Goal: Download file/media

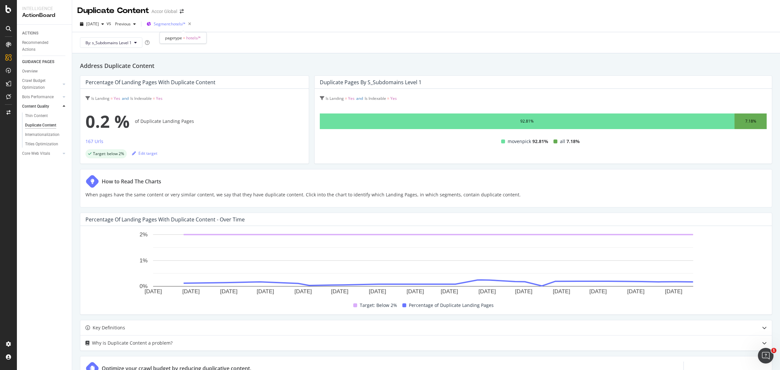
click at [172, 26] on span "Segment: hotels/*" at bounding box center [170, 24] width 32 height 6
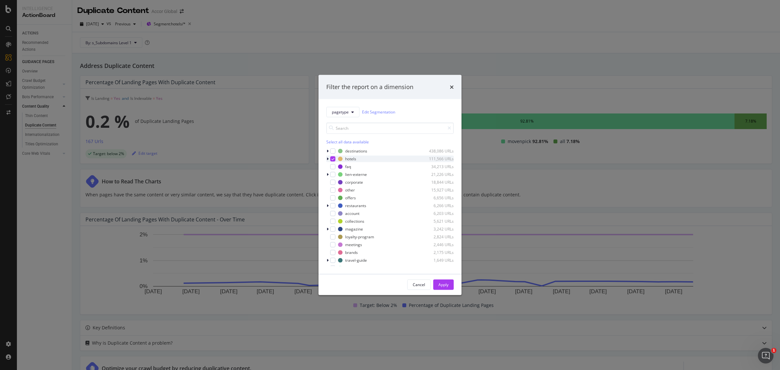
click at [326, 158] on icon "modal" at bounding box center [327, 159] width 2 height 4
click at [335, 172] on icon "modal" at bounding box center [336, 173] width 3 height 3
click at [336, 184] on div "modal" at bounding box center [336, 181] width 5 height 5
click at [336, 191] on icon "modal" at bounding box center [336, 189] width 3 height 3
click at [336, 198] on icon "modal" at bounding box center [336, 197] width 3 height 3
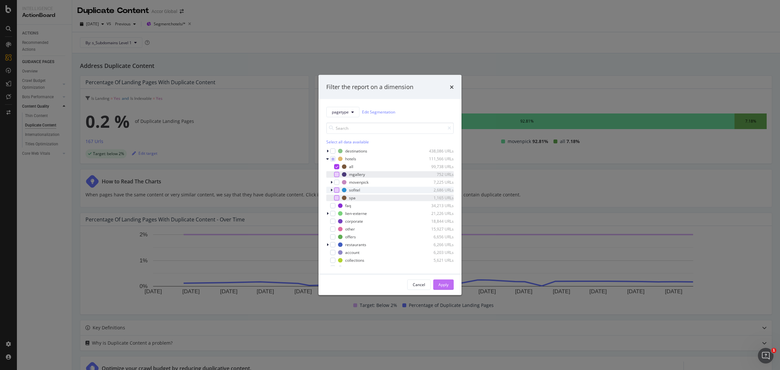
click at [444, 283] on div "Apply" at bounding box center [443, 285] width 10 height 6
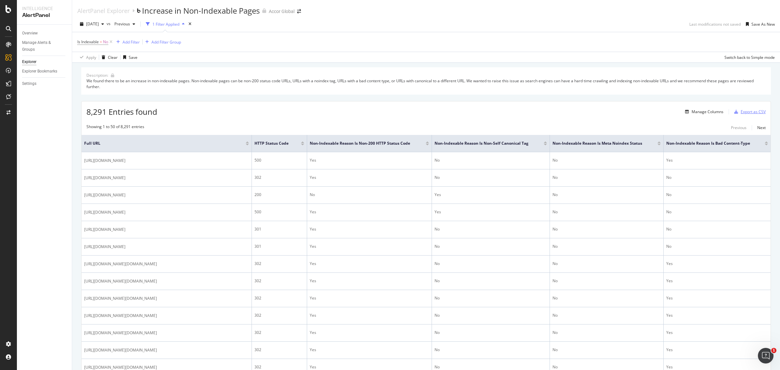
click at [740, 111] on div "Export as CSV" at bounding box center [752, 112] width 25 height 6
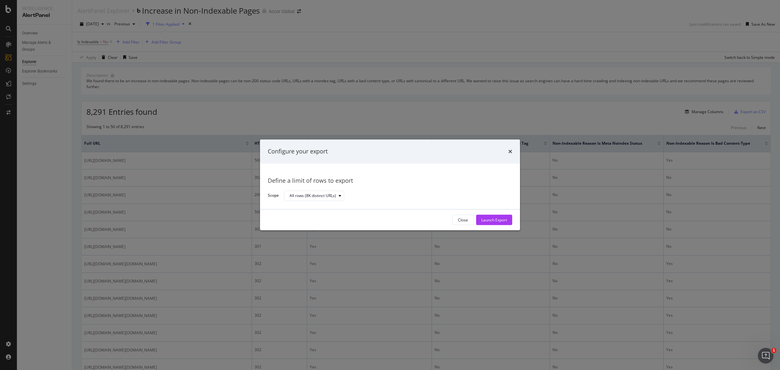
click at [514, 219] on div "Close Launch Export" at bounding box center [390, 220] width 260 height 21
click at [510, 219] on button "Launch Export" at bounding box center [494, 220] width 36 height 10
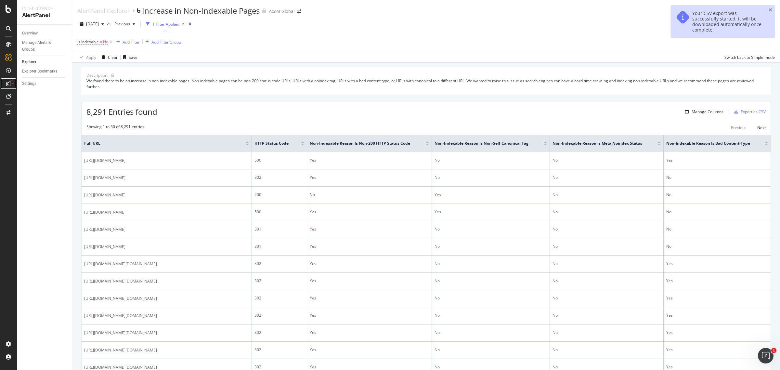
click at [5, 83] on div at bounding box center [8, 83] width 10 height 10
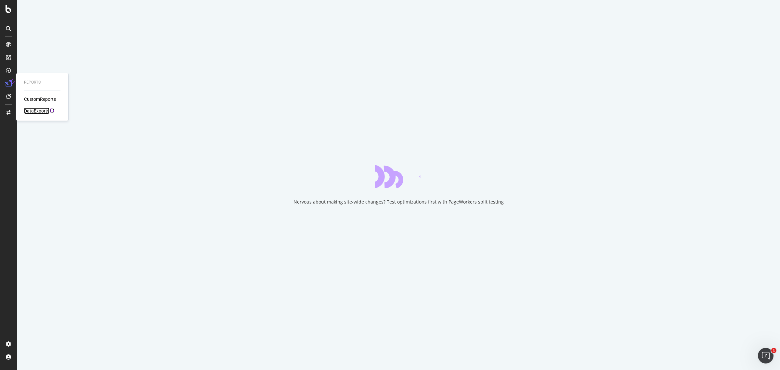
click at [32, 112] on div "DataExports" at bounding box center [36, 111] width 25 height 6
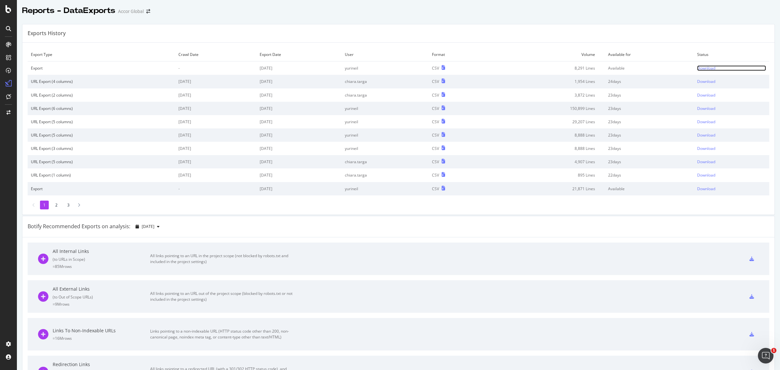
click at [697, 65] on div "Download" at bounding box center [706, 68] width 18 height 6
click at [491, 253] on div "All Internal Links ( to URLs in Scope ) = 85M rows All links pointing to an URL…" at bounding box center [398, 258] width 720 height 32
